Goal: Task Accomplishment & Management: Complete application form

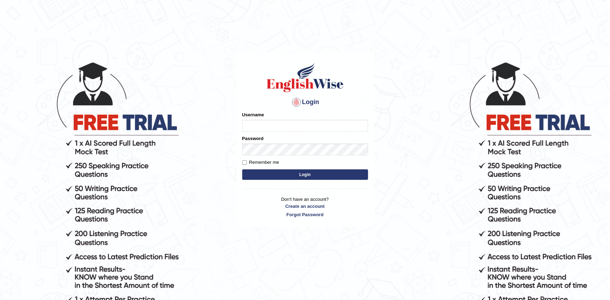
type input "Krzysztof36"
click at [277, 175] on button "Login" at bounding box center [305, 175] width 126 height 10
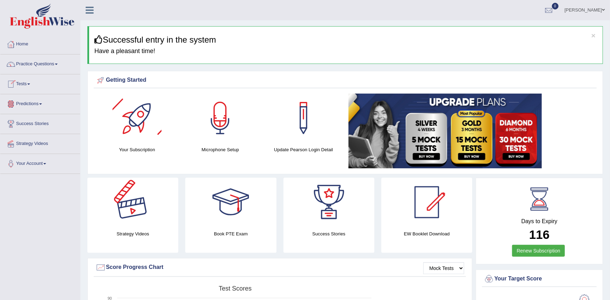
click at [142, 211] on div at bounding box center [132, 202] width 49 height 49
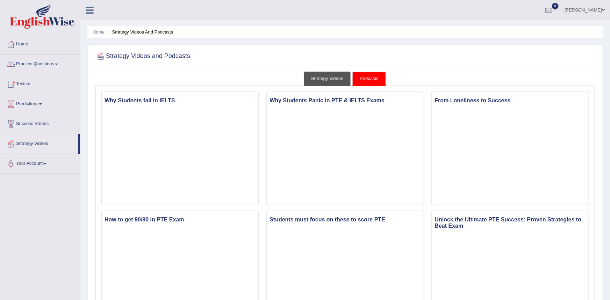
click at [322, 79] on link "Strategy Videos" at bounding box center [327, 79] width 47 height 14
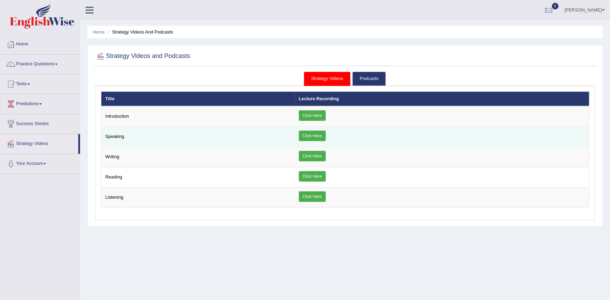
click at [314, 137] on link "Click Here" at bounding box center [312, 136] width 27 height 10
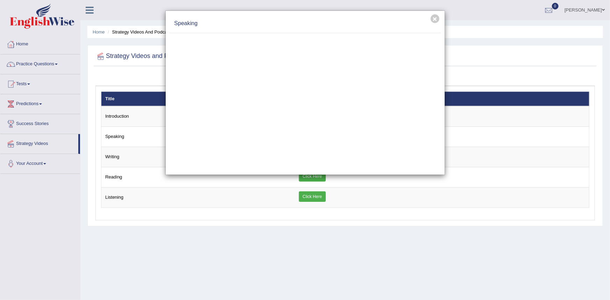
click at [137, 265] on div "× Speaking" at bounding box center [305, 150] width 610 height 300
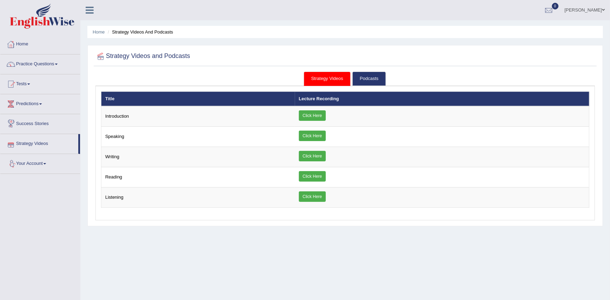
click at [39, 123] on link "Success Stories" at bounding box center [40, 122] width 80 height 17
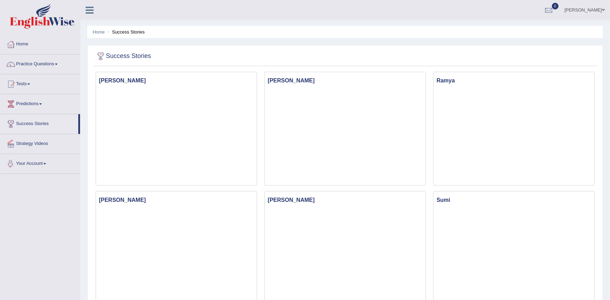
click at [37, 163] on link "Your Account" at bounding box center [40, 162] width 80 height 17
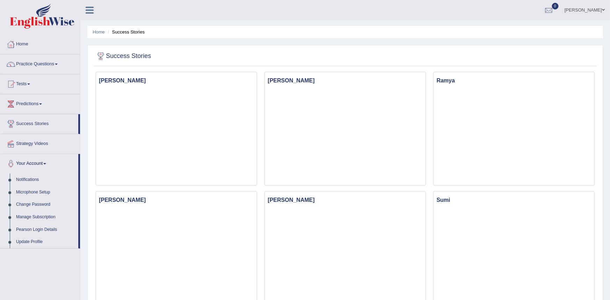
click at [34, 229] on link "Pearson Login Details" at bounding box center [45, 230] width 65 height 13
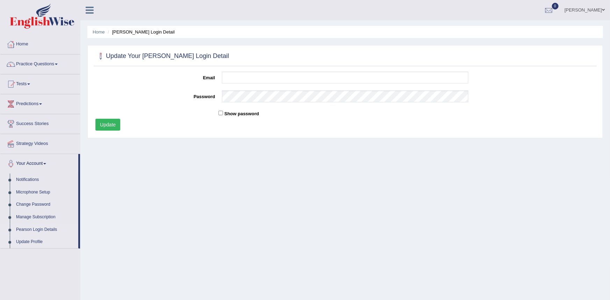
click at [31, 242] on link "Update Profile" at bounding box center [45, 242] width 65 height 13
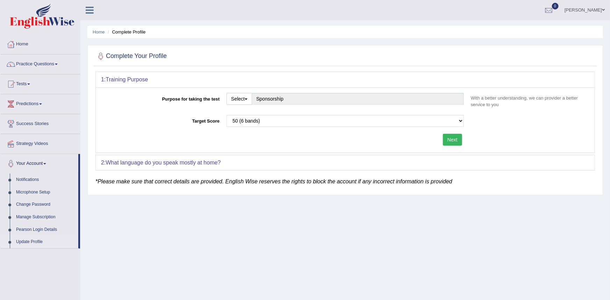
click at [452, 142] on button "Next" at bounding box center [452, 140] width 19 height 12
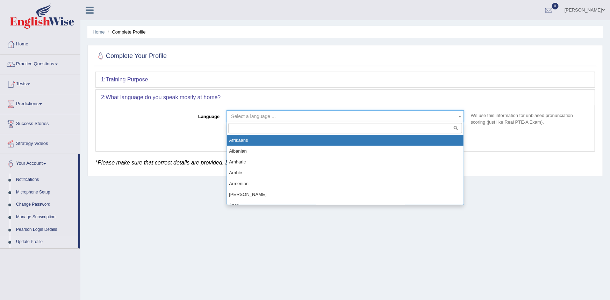
click at [461, 118] on span at bounding box center [460, 116] width 7 height 11
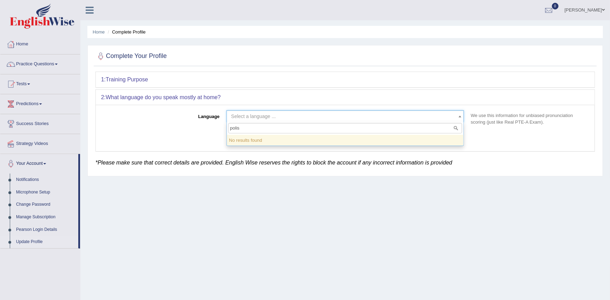
type input "polish"
click at [367, 79] on div "1: Training Purpose" at bounding box center [345, 79] width 499 height 15
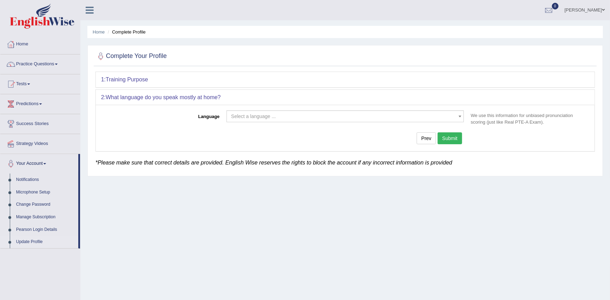
click at [452, 140] on button "Submit" at bounding box center [450, 139] width 24 height 12
